Goal: Find specific page/section

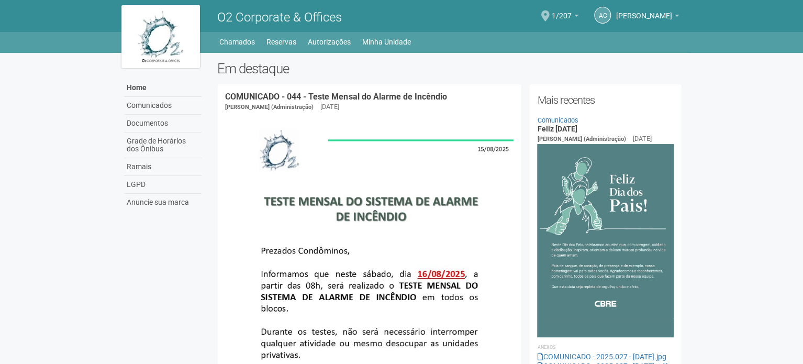
click at [550, 14] on span at bounding box center [545, 15] width 8 height 11
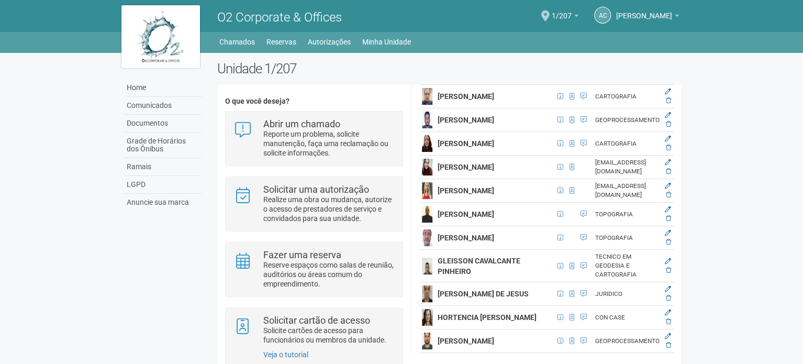
scroll to position [1414, 0]
